Goal: Information Seeking & Learning: Learn about a topic

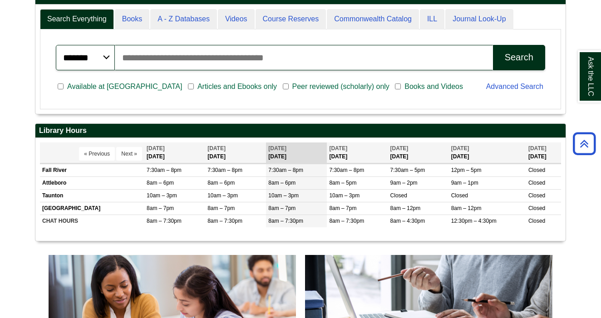
scroll to position [271, 0]
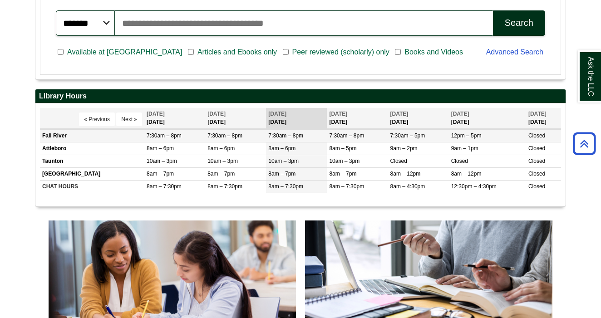
click at [284, 136] on span "7:30am – 8pm" at bounding box center [285, 135] width 35 height 6
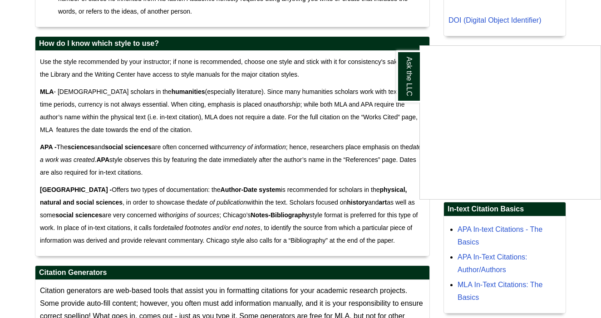
scroll to position [554, 0]
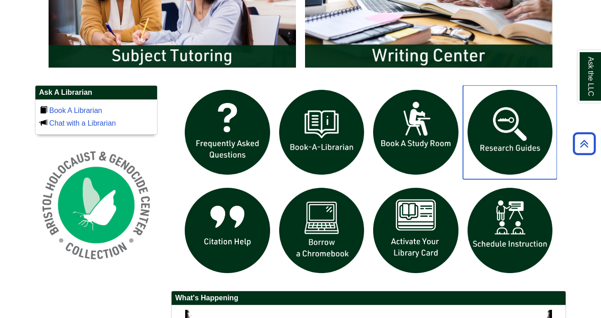
click at [517, 120] on img "slideshow" at bounding box center [510, 132] width 94 height 94
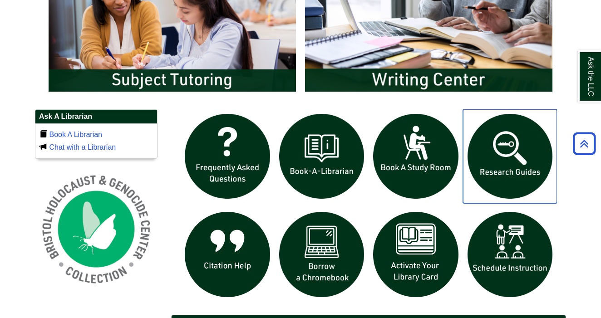
scroll to position [569, 0]
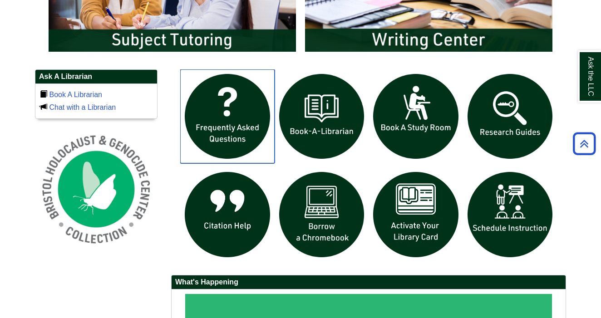
click at [228, 113] on img "slideshow" at bounding box center [227, 116] width 94 height 94
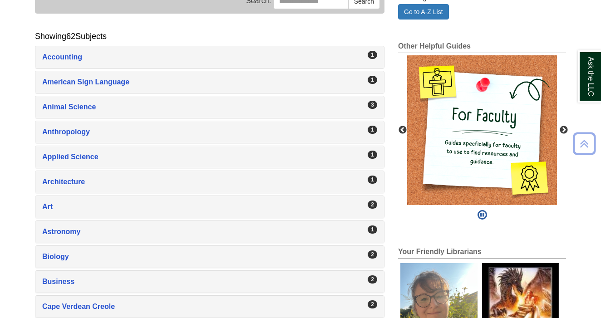
scroll to position [158, 0]
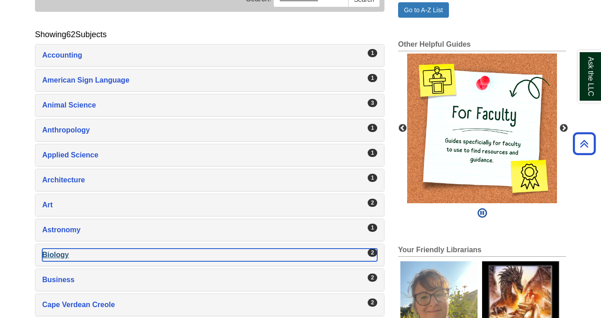
click at [350, 254] on div "Biology , 2 guides" at bounding box center [209, 255] width 335 height 13
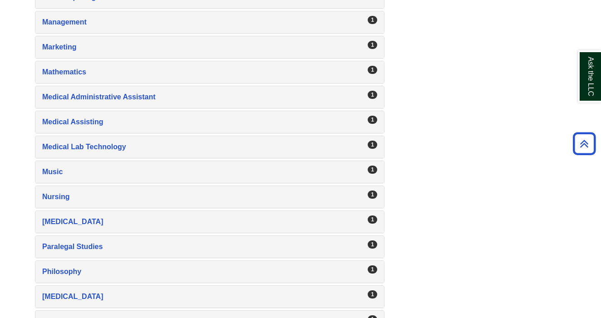
scroll to position [1421, 0]
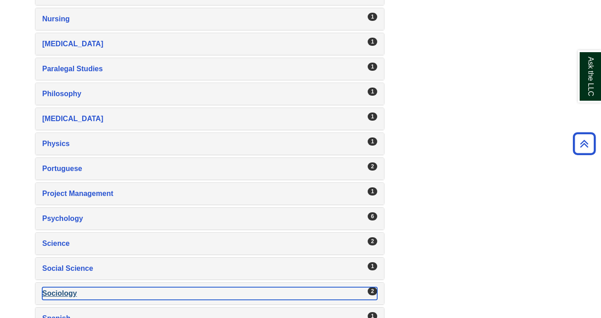
click at [321, 288] on div "Sociology , 2 guides" at bounding box center [209, 293] width 335 height 13
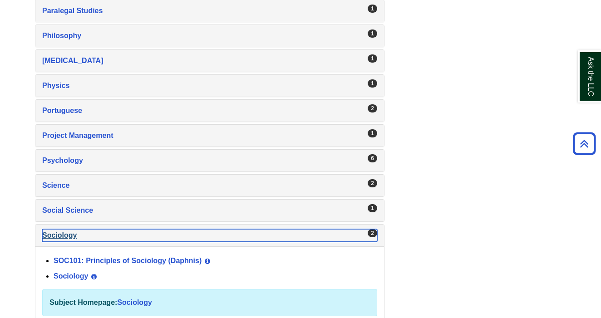
scroll to position [1440, 0]
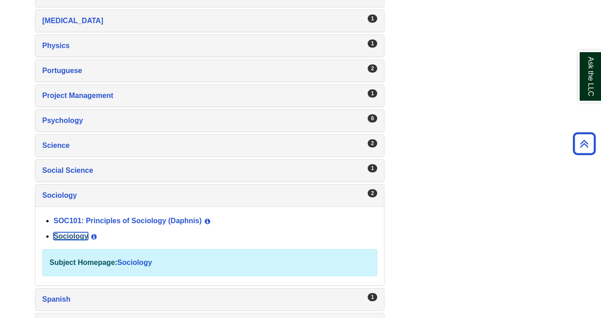
click at [84, 238] on link "Sociology" at bounding box center [71, 236] width 34 height 8
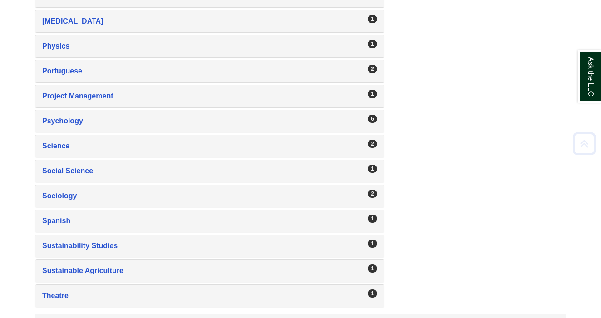
scroll to position [1440, 0]
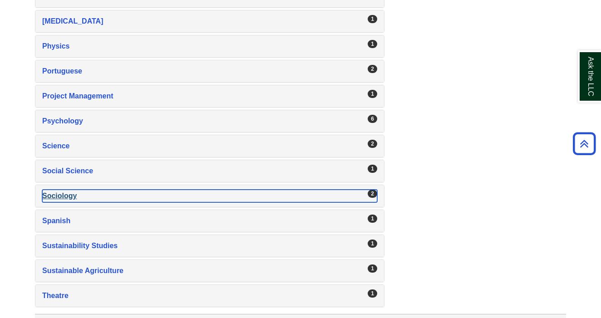
click at [348, 196] on div "Sociology , 2 guides" at bounding box center [209, 196] width 335 height 13
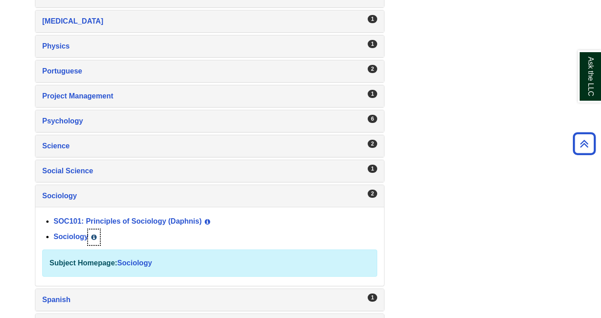
click at [88, 237] on button "View Guide Info" at bounding box center [94, 237] width 12 height 15
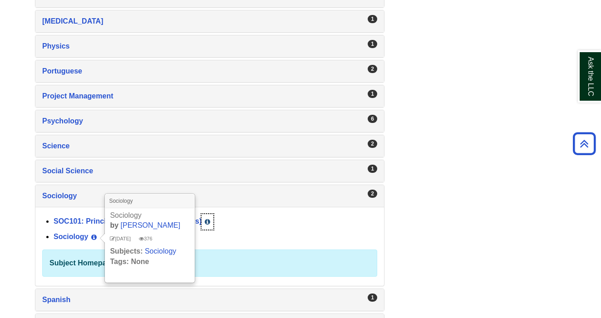
click at [212, 222] on button "View Guide Info" at bounding box center [207, 221] width 12 height 15
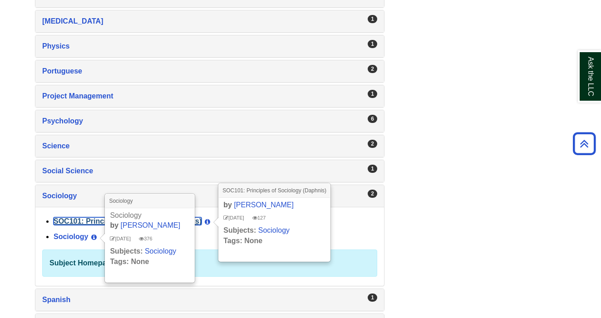
click at [86, 219] on link "SOC101: Principles of Sociology (Daphnis)" at bounding box center [128, 221] width 148 height 8
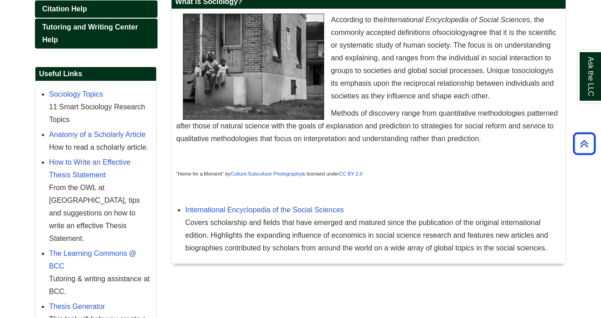
scroll to position [71, 0]
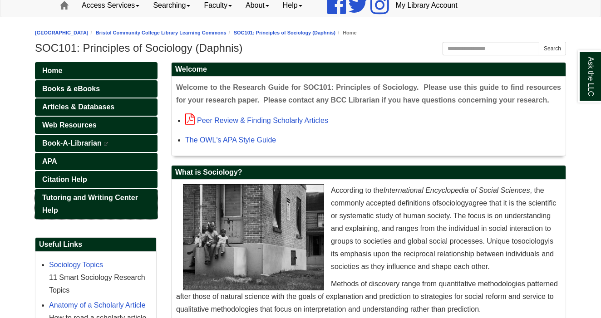
click at [111, 197] on span "Tutoring and Writing Center Help" at bounding box center [90, 204] width 96 height 20
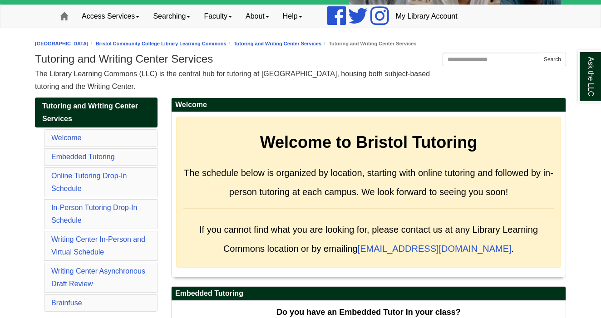
scroll to position [83, 0]
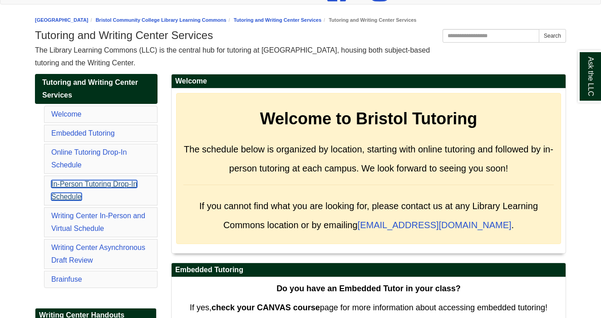
click at [88, 187] on link "In-Person Tutoring Drop-In Schedule" at bounding box center [94, 190] width 86 height 20
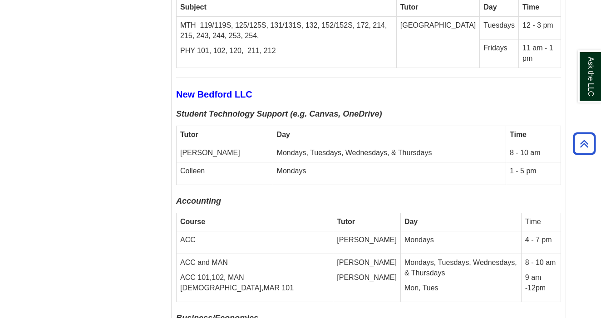
scroll to position [2890, 0]
